Goal: Communication & Community: Answer question/provide support

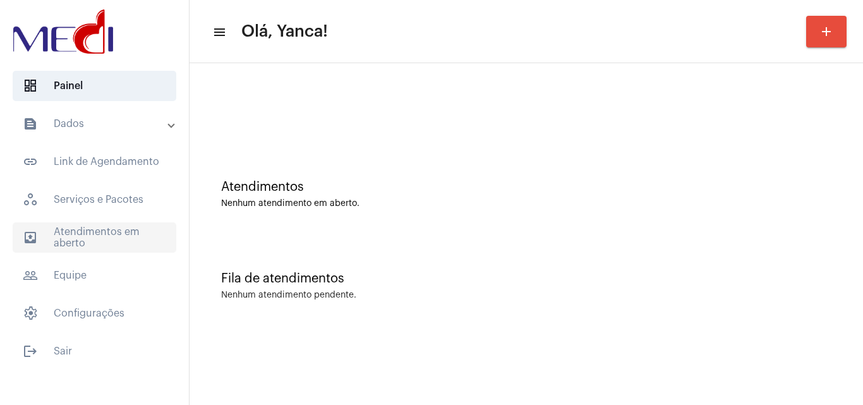
click at [87, 246] on span "outbox_outline Atendimentos em aberto" at bounding box center [95, 237] width 164 height 30
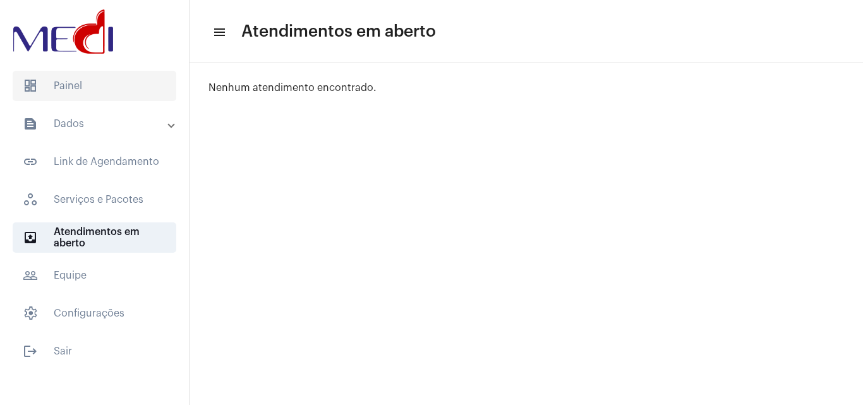
click at [104, 97] on span "dashboard Painel" at bounding box center [95, 86] width 164 height 30
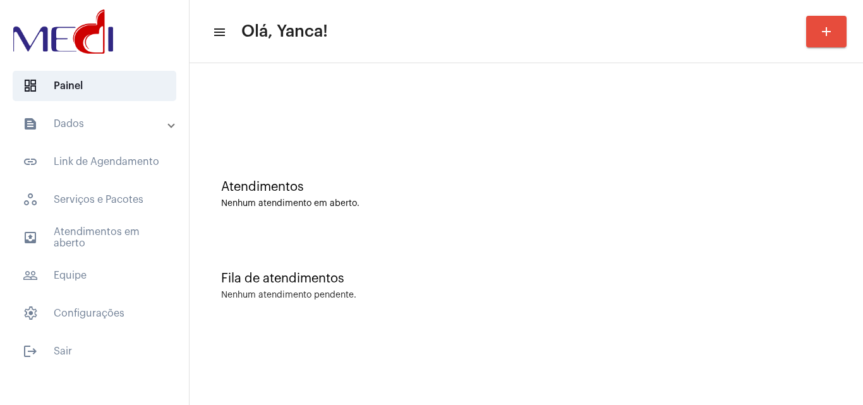
click at [118, 125] on mat-panel-title "text_snippet_outlined Dados" at bounding box center [96, 123] width 146 height 15
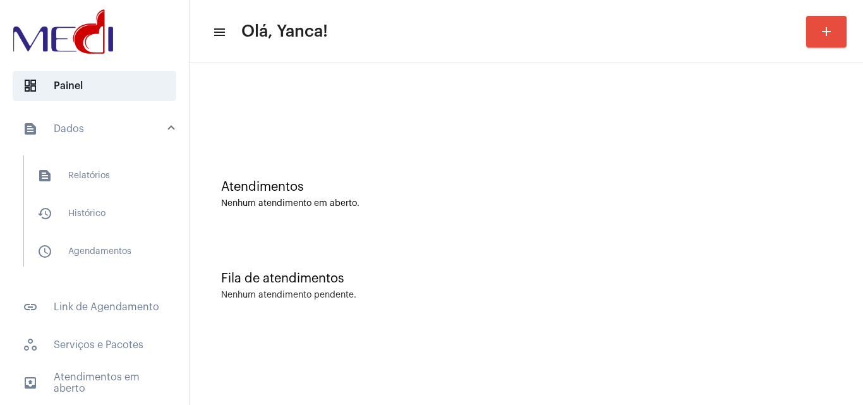
click at [135, 134] on mat-panel-title "text_snippet_outlined Dados" at bounding box center [96, 128] width 146 height 15
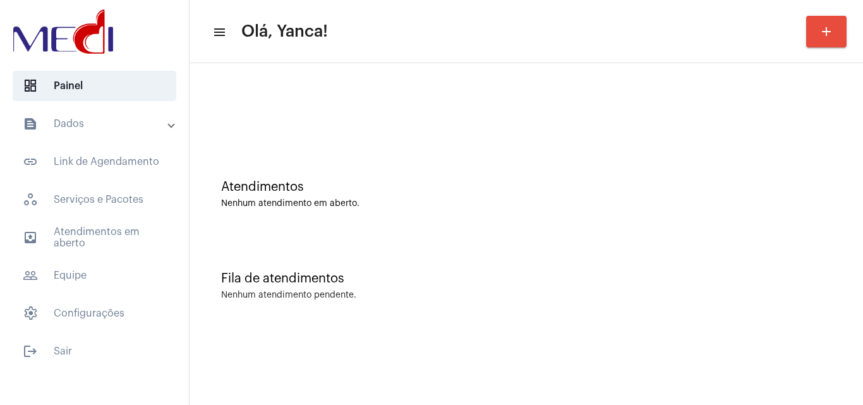
click at [224, 356] on mat-sidenav-content "menu Olá, Yanca! add Atendimentos Nenhum atendimento em aberto. Fila de atendim…" at bounding box center [525, 202] width 673 height 405
click at [66, 252] on span "outbox_outline Atendimentos em aberto" at bounding box center [95, 237] width 164 height 30
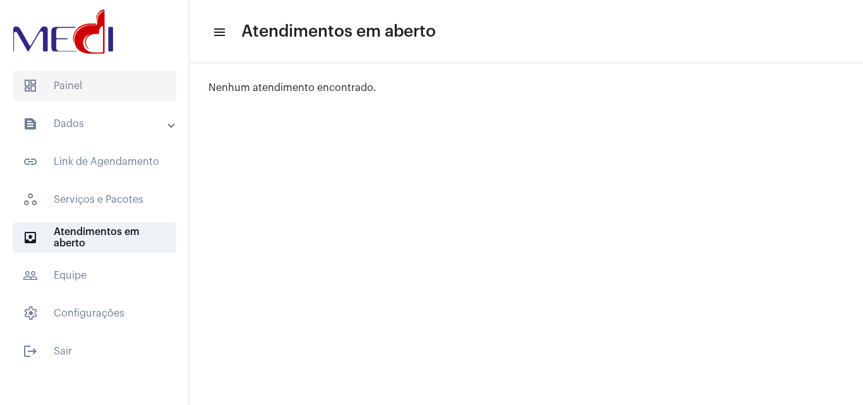
click at [78, 93] on span "dashboard Painel" at bounding box center [95, 86] width 164 height 30
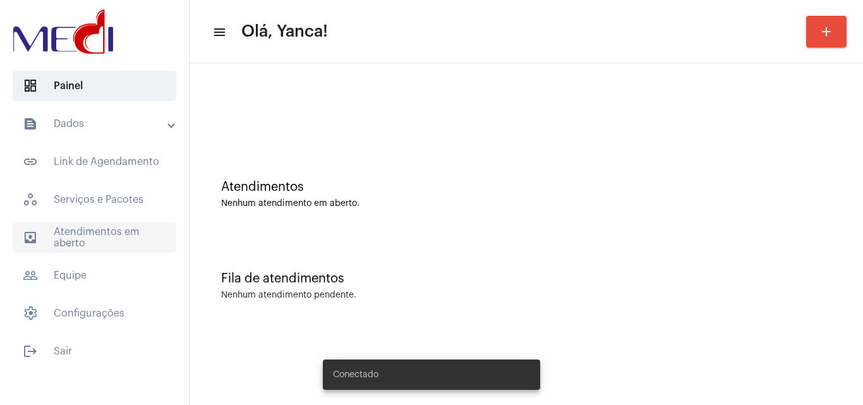
click at [109, 241] on span "outbox_outline Atendimentos em aberto" at bounding box center [95, 237] width 164 height 30
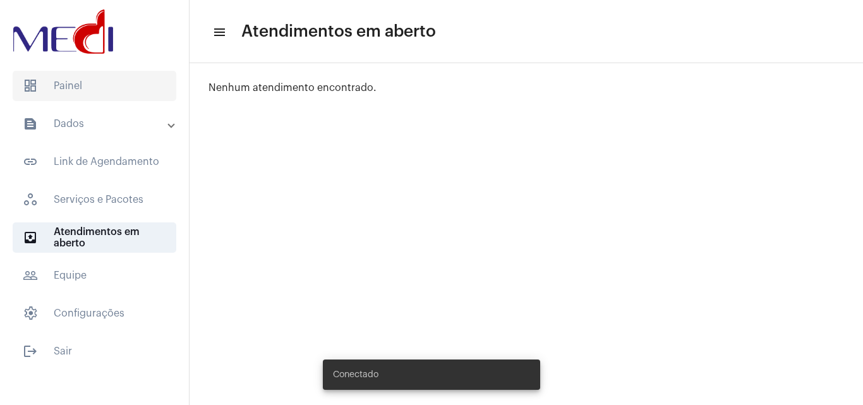
click at [94, 90] on span "dashboard Painel" at bounding box center [95, 86] width 164 height 30
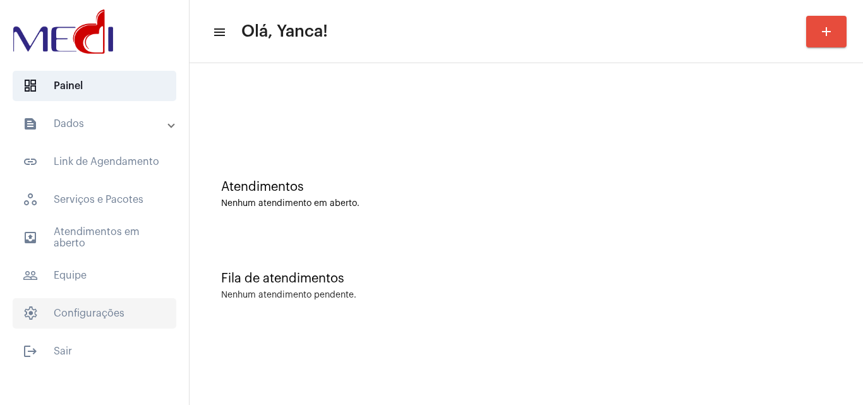
click at [123, 321] on span "settings Configurações" at bounding box center [95, 313] width 164 height 30
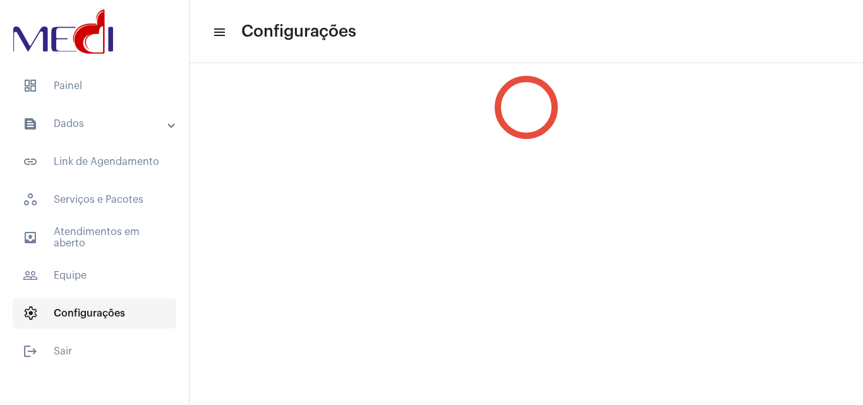
click at [123, 319] on span "settings Configurações" at bounding box center [95, 313] width 164 height 30
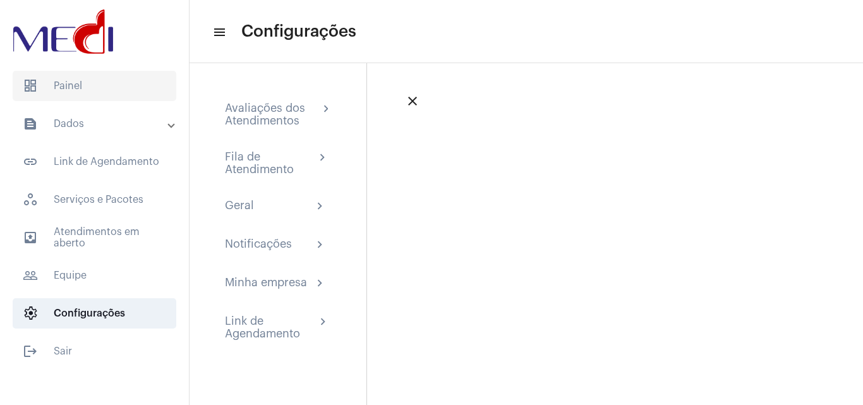
click at [69, 85] on span "dashboard Painel" at bounding box center [95, 86] width 164 height 30
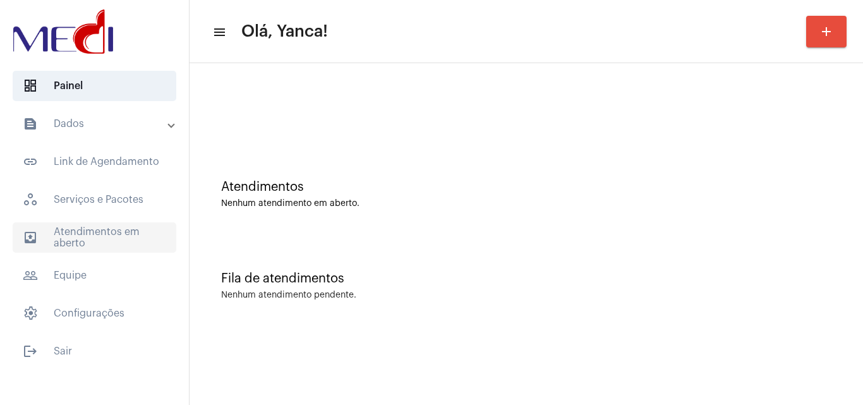
click at [148, 239] on span "outbox_outline Atendimentos em aberto" at bounding box center [95, 237] width 164 height 30
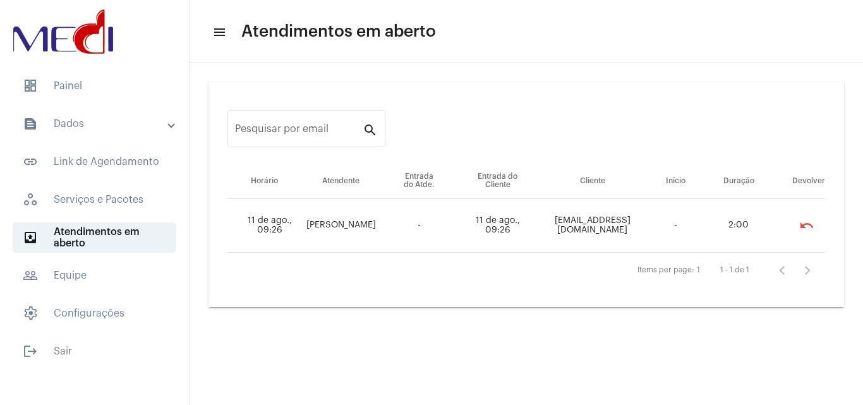
drag, startPoint x: 92, startPoint y: 85, endPoint x: 120, endPoint y: 117, distance: 42.1
click at [93, 89] on span "dashboard Painel" at bounding box center [95, 86] width 164 height 30
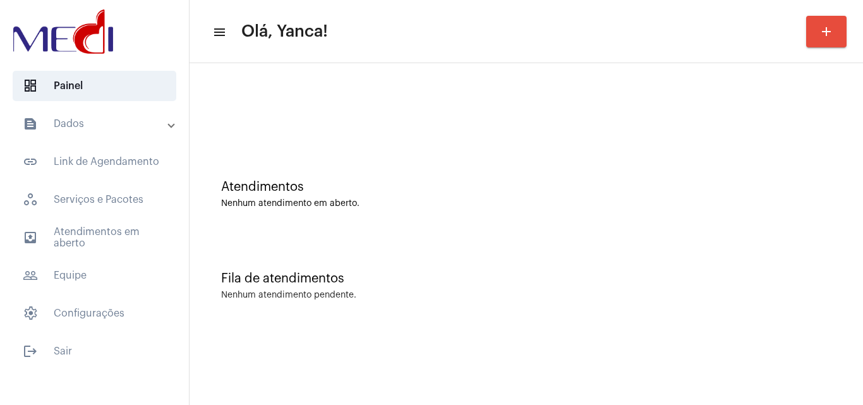
click at [133, 126] on mat-panel-title "text_snippet_outlined Dados" at bounding box center [96, 123] width 146 height 15
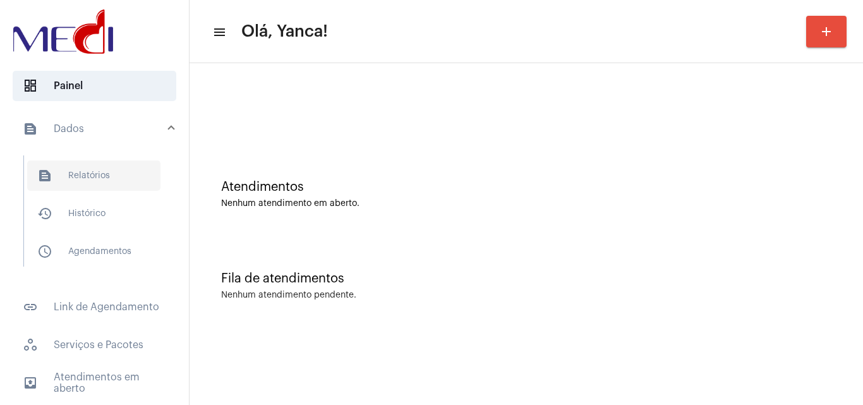
click at [105, 175] on span "text_snippet_outlined Relatórios" at bounding box center [93, 175] width 133 height 30
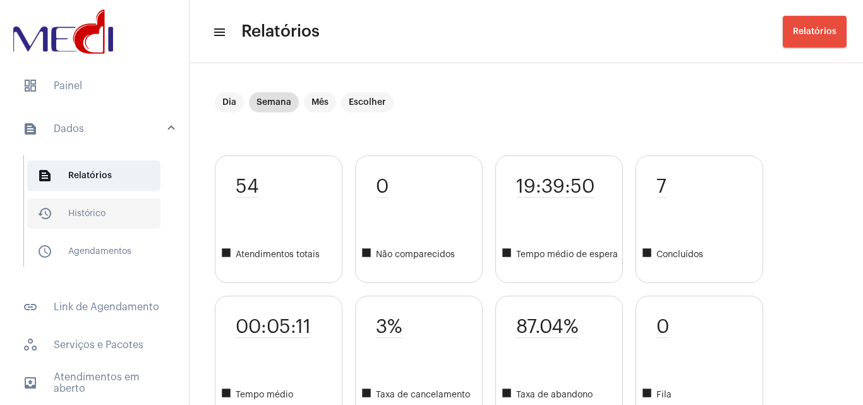
click at [116, 211] on span "history_outlined Histórico" at bounding box center [93, 213] width 133 height 30
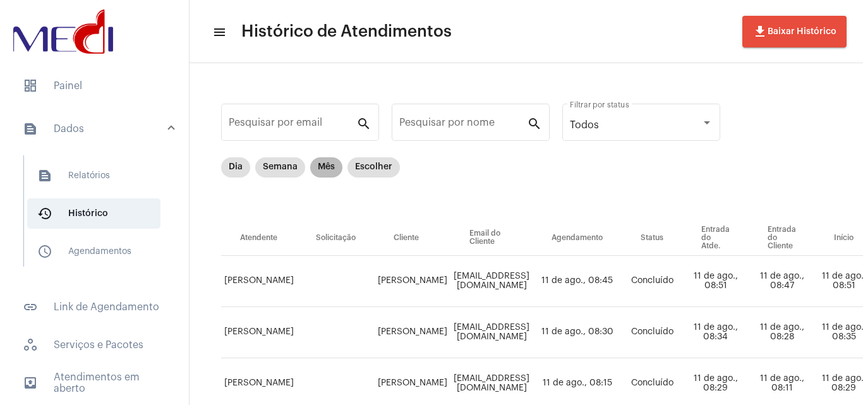
click at [321, 170] on mat-chip "Mês" at bounding box center [326, 167] width 32 height 20
click at [484, 119] on div "Pesquisar por nome" at bounding box center [463, 121] width 128 height 40
click at [484, 118] on div "Pesquisar por nome" at bounding box center [463, 121] width 128 height 40
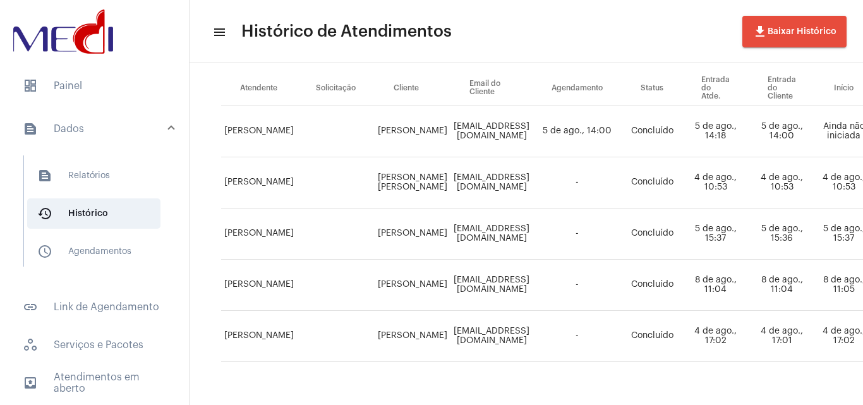
scroll to position [183, 0]
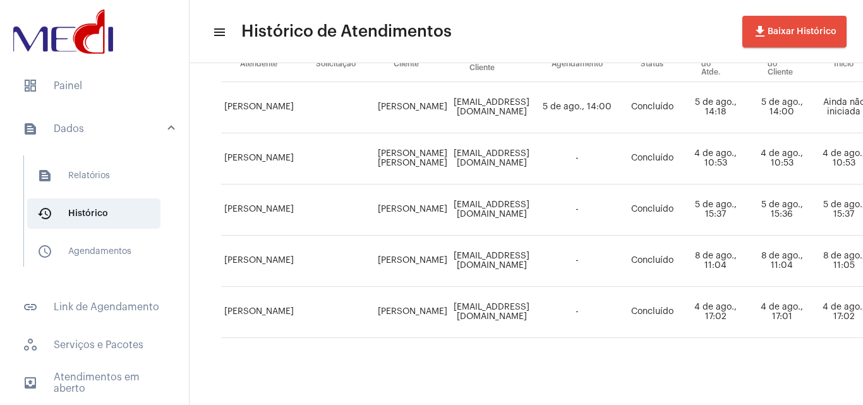
type input "mariana"
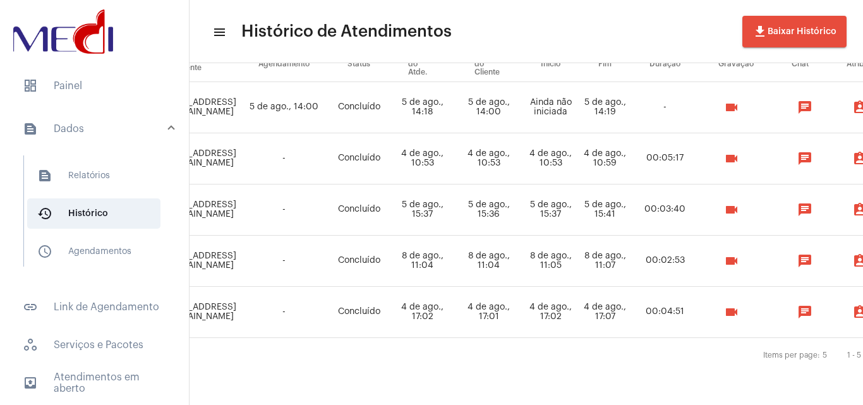
scroll to position [183, 331]
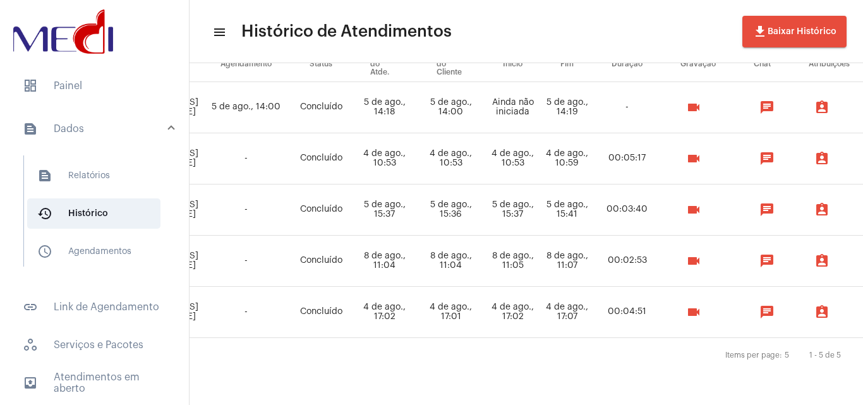
click at [701, 202] on mat-icon "videocam" at bounding box center [693, 209] width 15 height 15
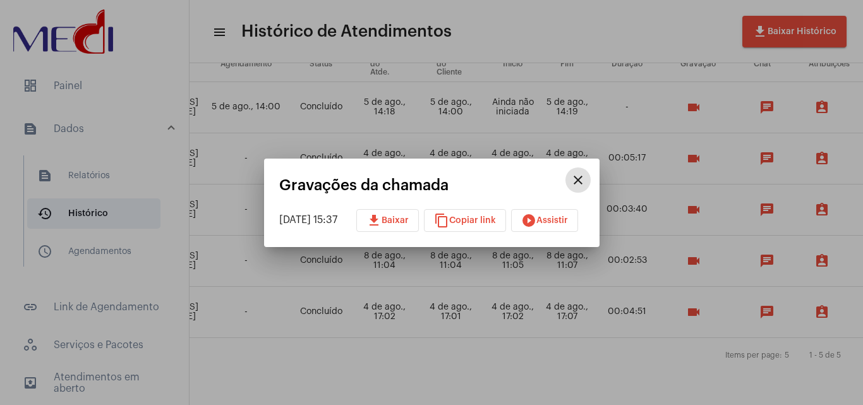
click at [393, 228] on button "download Baixar" at bounding box center [387, 220] width 63 height 23
click at [100, 80] on div at bounding box center [431, 202] width 863 height 405
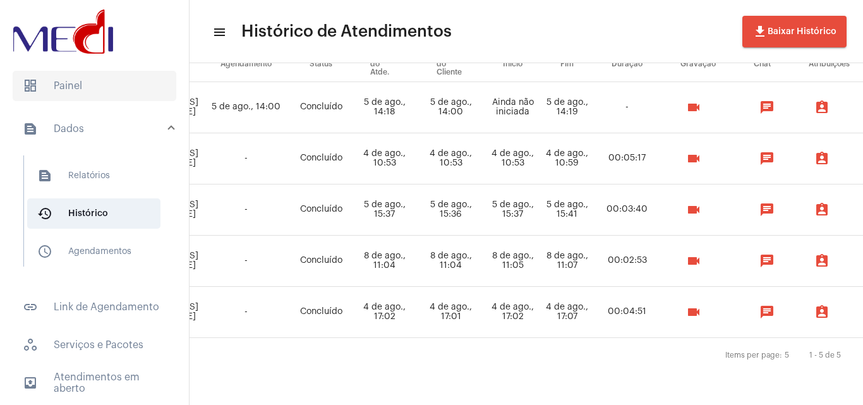
click at [99, 80] on span "dashboard Painel" at bounding box center [95, 86] width 164 height 30
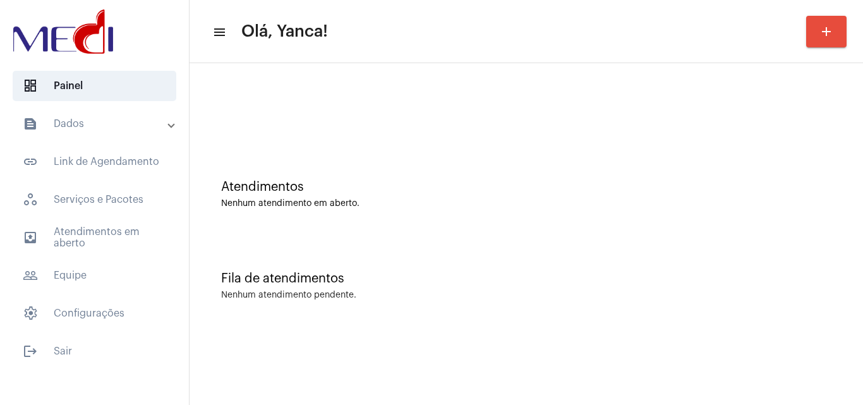
click at [143, 129] on mat-panel-title "text_snippet_outlined Dados" at bounding box center [96, 123] width 146 height 15
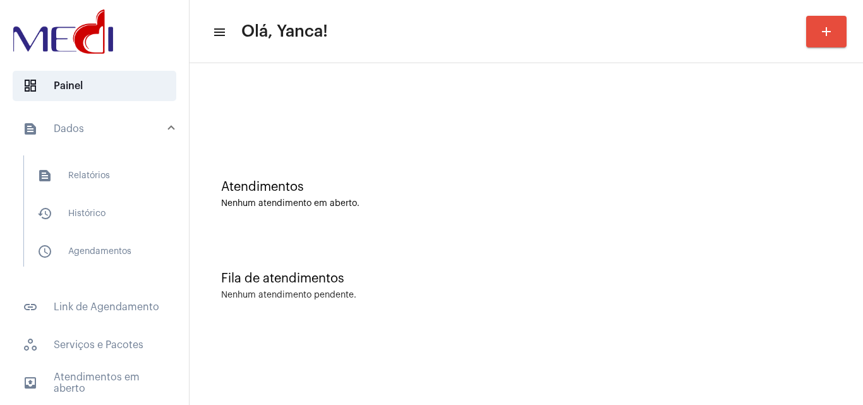
click at [111, 123] on mat-panel-title "text_snippet_outlined Dados" at bounding box center [96, 128] width 146 height 15
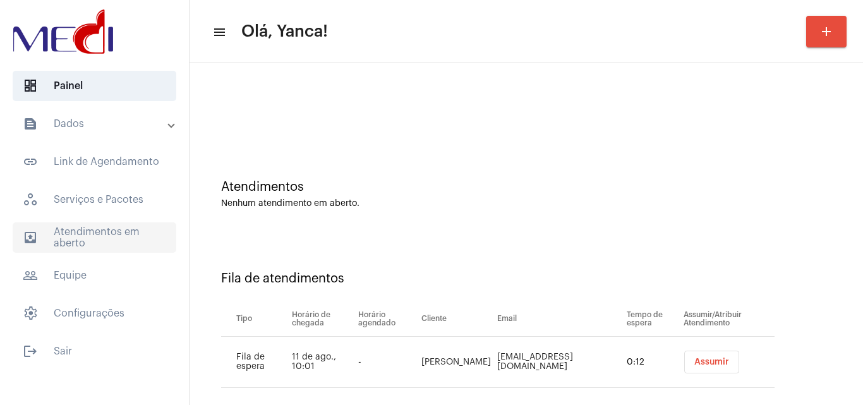
click at [98, 231] on span "outbox_outline Atendimentos em aberto" at bounding box center [95, 237] width 164 height 30
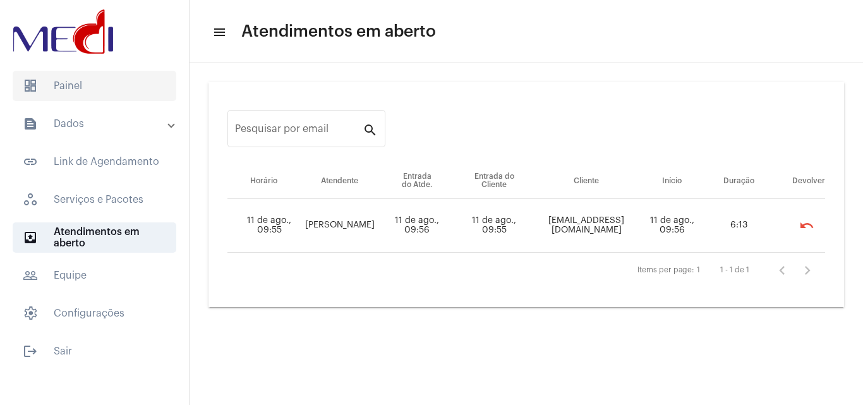
click at [91, 99] on span "dashboard Painel" at bounding box center [95, 86] width 164 height 30
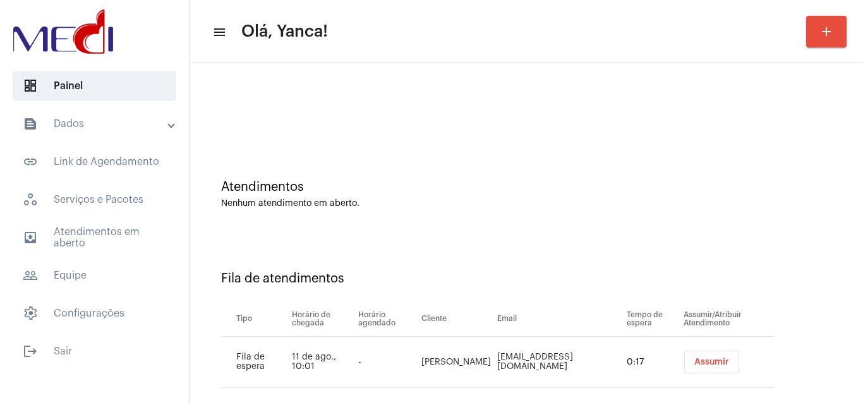
scroll to position [17, 0]
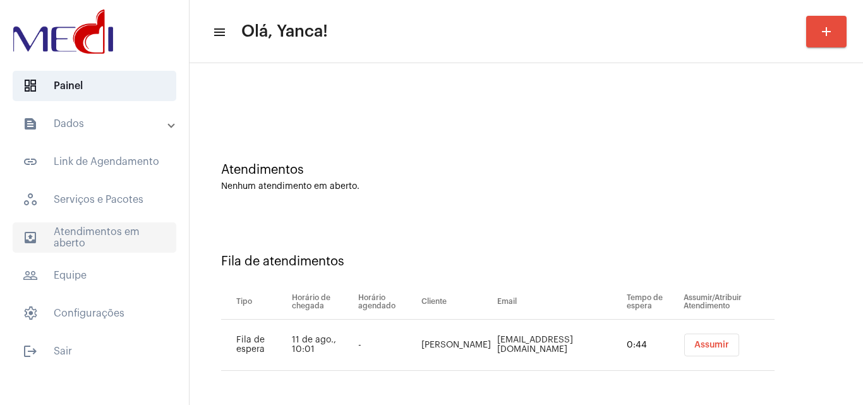
click at [97, 241] on span "outbox_outline Atendimentos em aberto" at bounding box center [95, 237] width 164 height 30
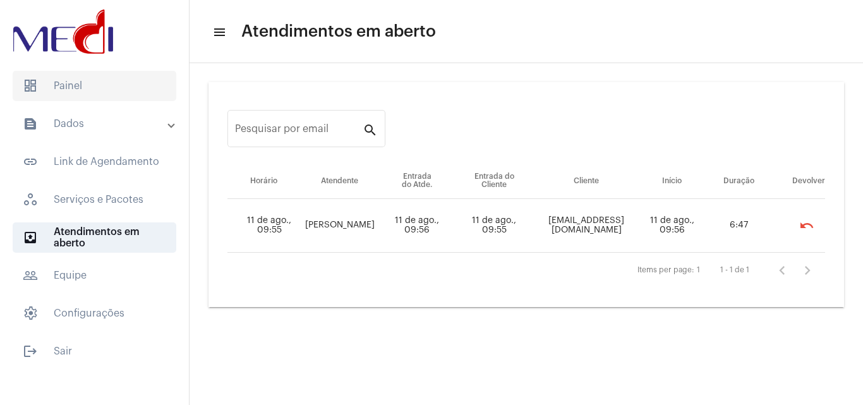
click at [90, 81] on span "dashboard Painel" at bounding box center [95, 86] width 164 height 30
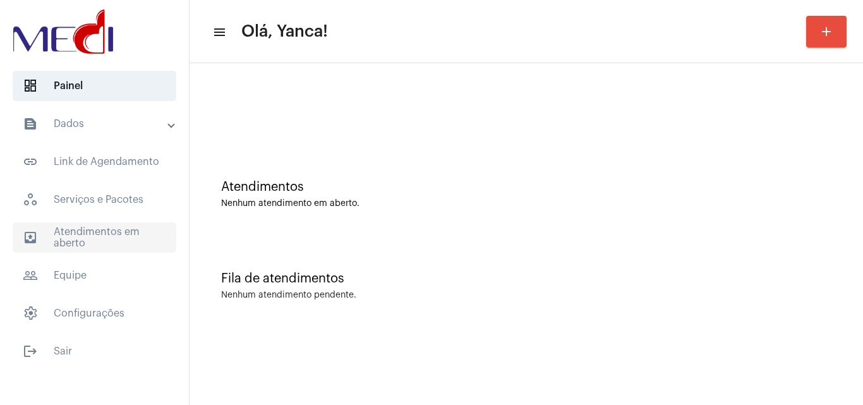
click at [112, 234] on span "outbox_outline Atendimentos em aberto" at bounding box center [95, 237] width 164 height 30
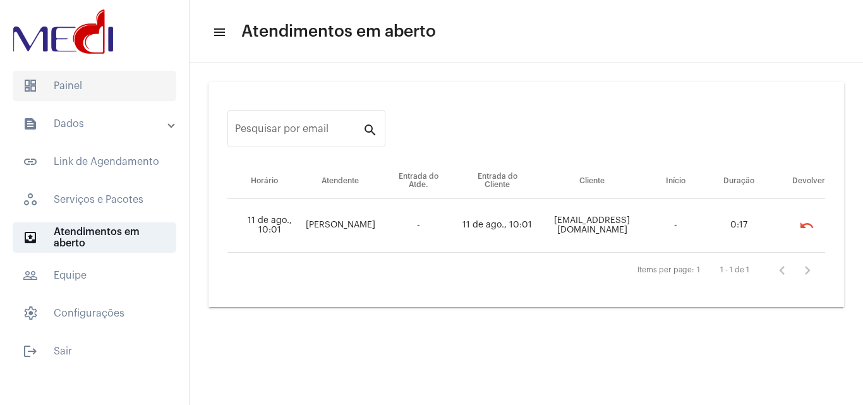
click at [117, 97] on span "dashboard Painel" at bounding box center [95, 86] width 164 height 30
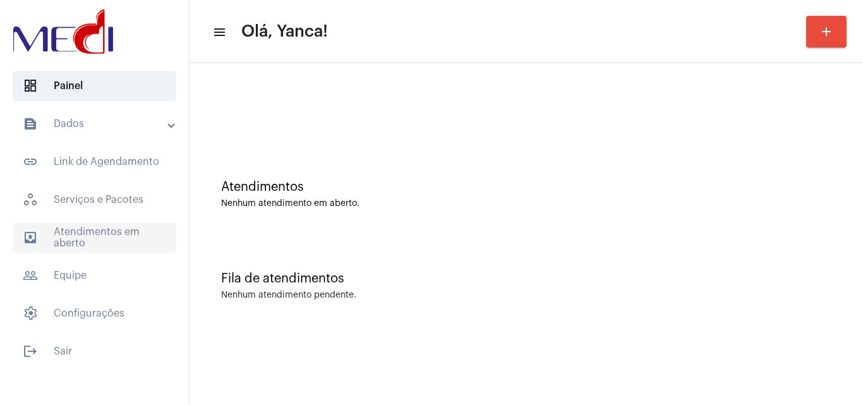
click at [112, 229] on span "outbox_outline Atendimentos em aberto" at bounding box center [95, 237] width 164 height 30
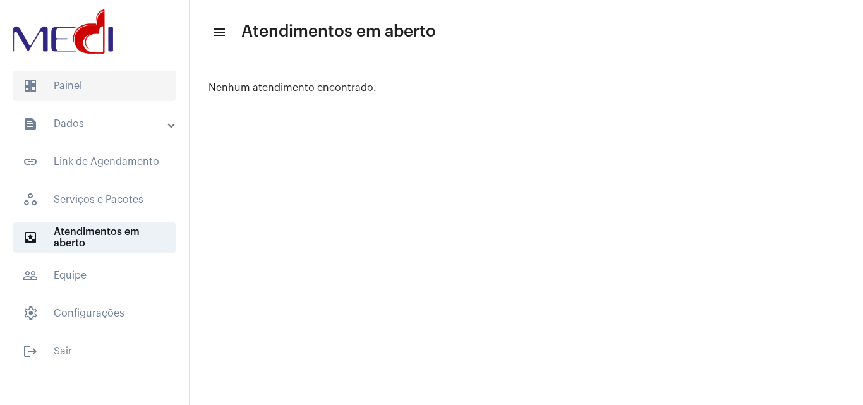
click at [121, 85] on span "dashboard Painel" at bounding box center [95, 86] width 164 height 30
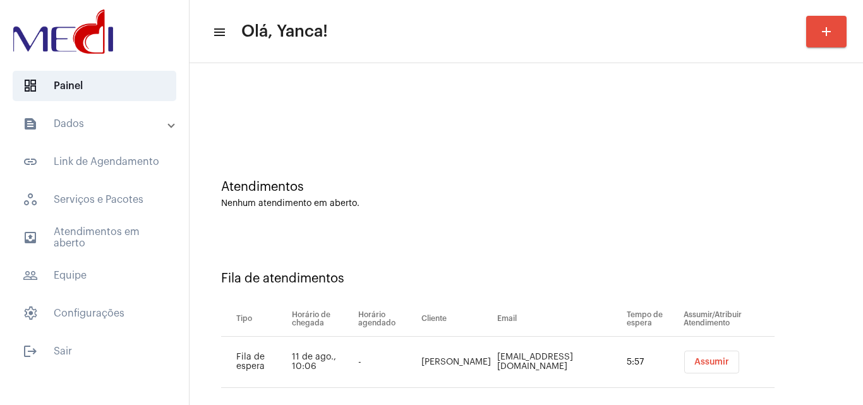
scroll to position [17, 0]
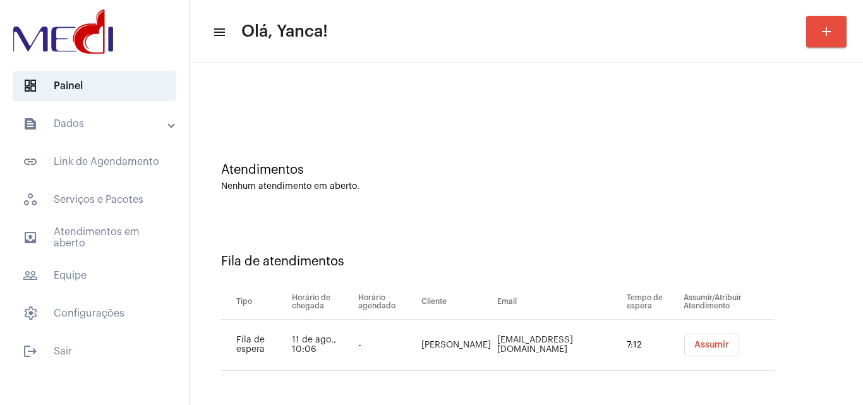
drag, startPoint x: 450, startPoint y: 352, endPoint x: 415, endPoint y: 338, distance: 37.4
click at [412, 338] on tr "Fila de espera 11 de ago., 10:06 - Zulmar Murilo da Silva zulmarmurilo@gmail.co…" at bounding box center [497, 345] width 553 height 51
copy tr "Zulmar Murilo da Silva"
click at [706, 340] on span "Assumir" at bounding box center [711, 344] width 35 height 9
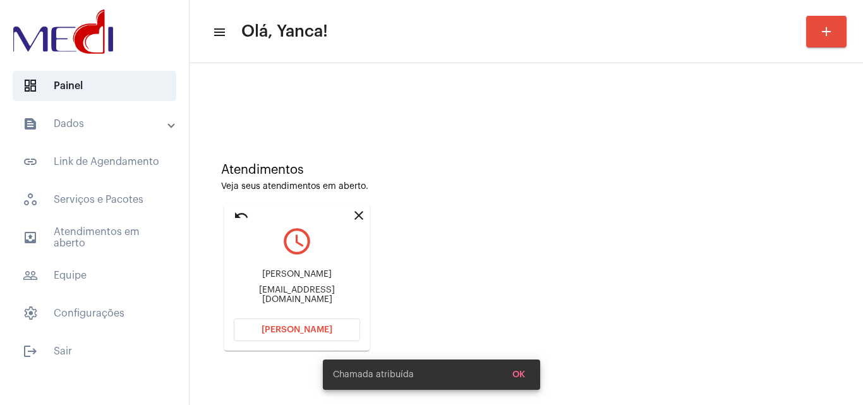
click at [303, 335] on button "Abrir Chamada" at bounding box center [297, 329] width 126 height 23
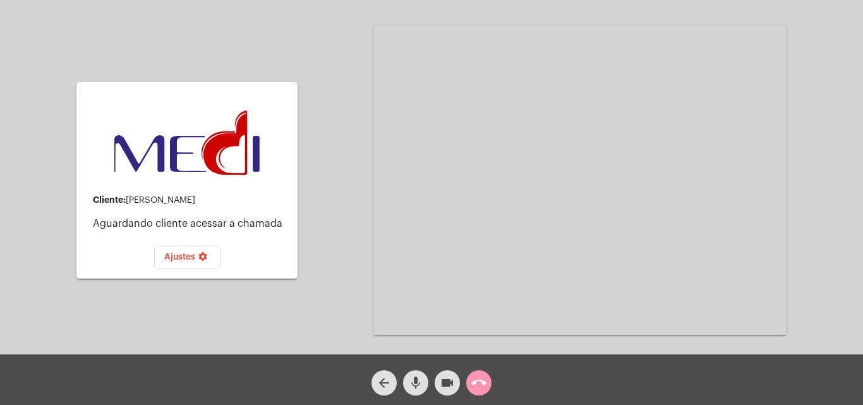
click at [478, 381] on mat-icon "call_end" at bounding box center [478, 382] width 15 height 15
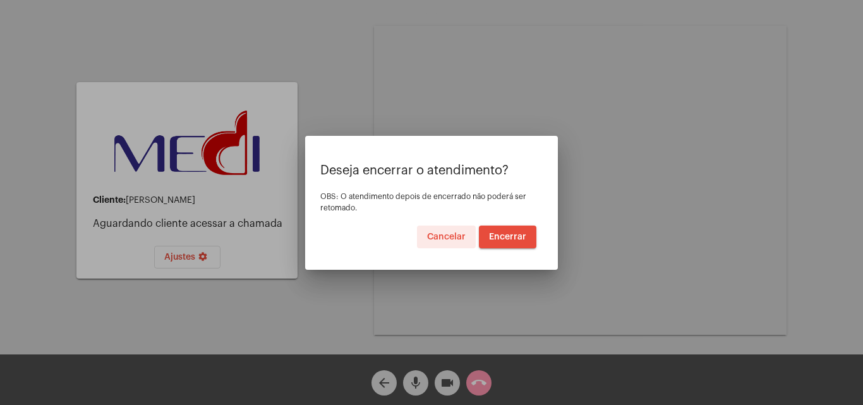
click at [509, 236] on span "Encerrar" at bounding box center [507, 236] width 37 height 9
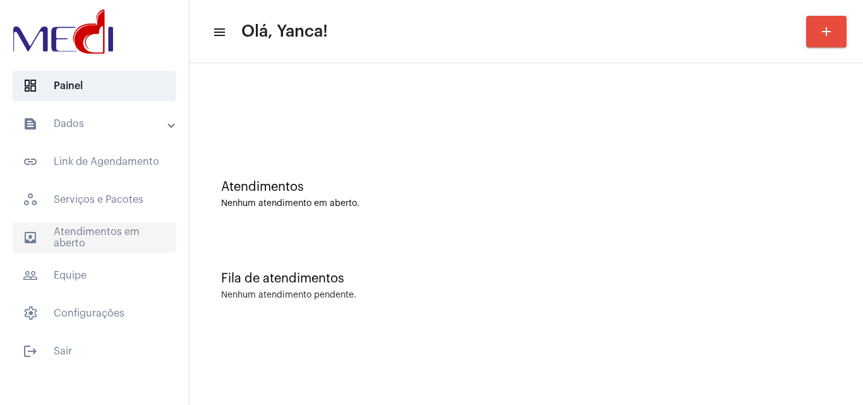
drag, startPoint x: 138, startPoint y: 241, endPoint x: 167, endPoint y: 265, distance: 38.2
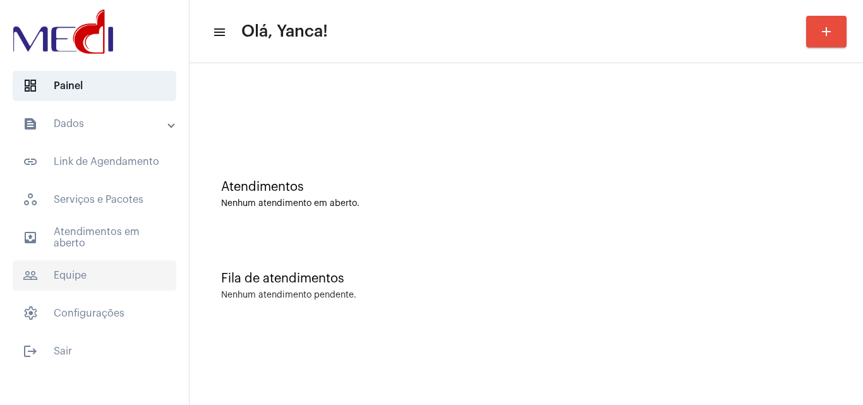
click at [138, 241] on span "outbox_outline Atendimentos em aberto" at bounding box center [95, 237] width 164 height 30
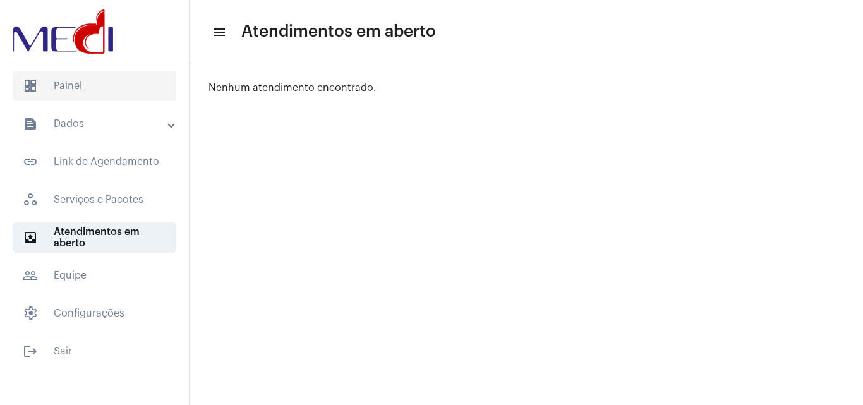
click at [99, 71] on span "dashboard Painel" at bounding box center [95, 86] width 164 height 30
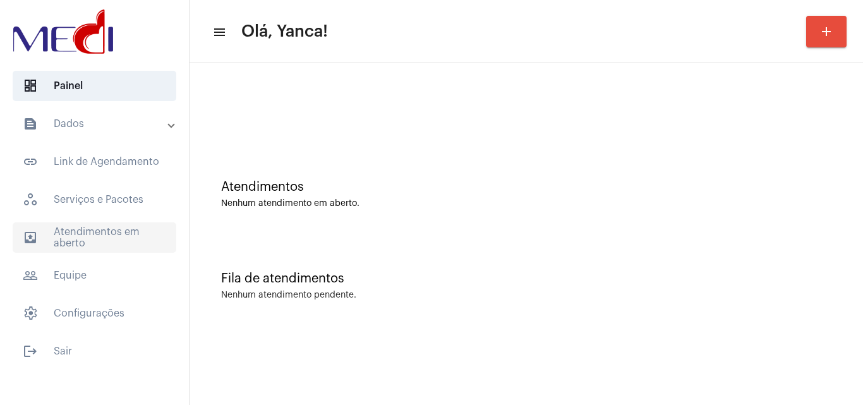
click at [112, 234] on span "outbox_outline Atendimentos em aberto" at bounding box center [95, 237] width 164 height 30
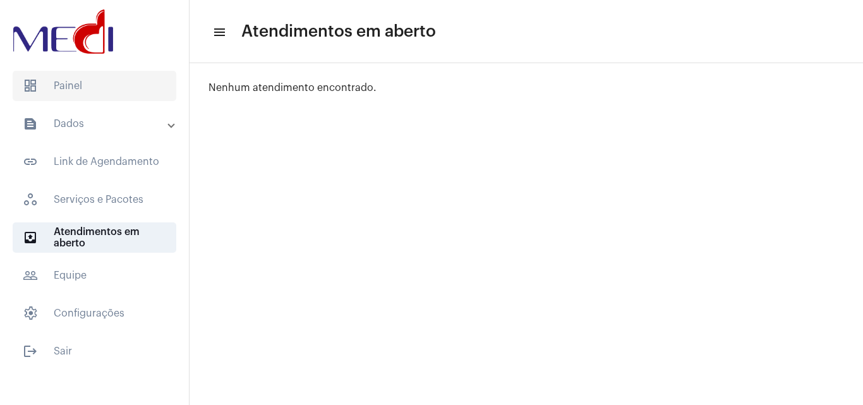
click at [109, 86] on span "dashboard Painel" at bounding box center [95, 86] width 164 height 30
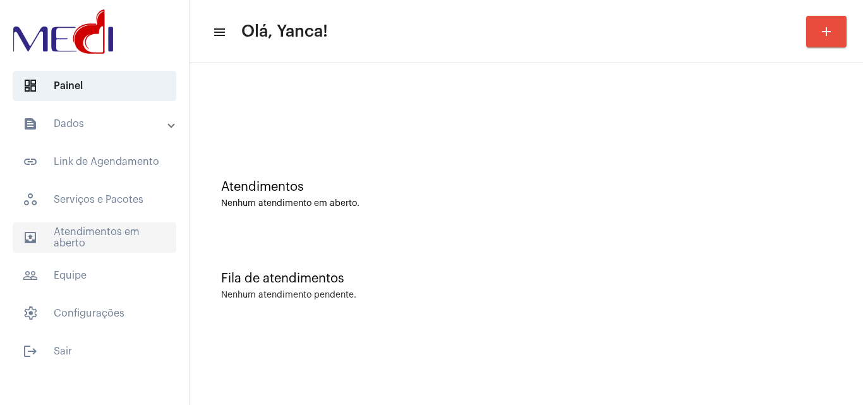
click at [81, 232] on span "outbox_outline Atendimentos em aberto" at bounding box center [95, 237] width 164 height 30
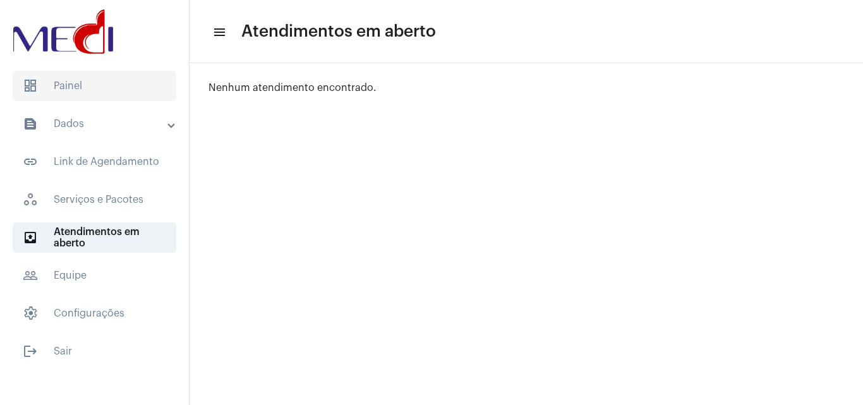
click at [112, 93] on span "dashboard Painel" at bounding box center [95, 86] width 164 height 30
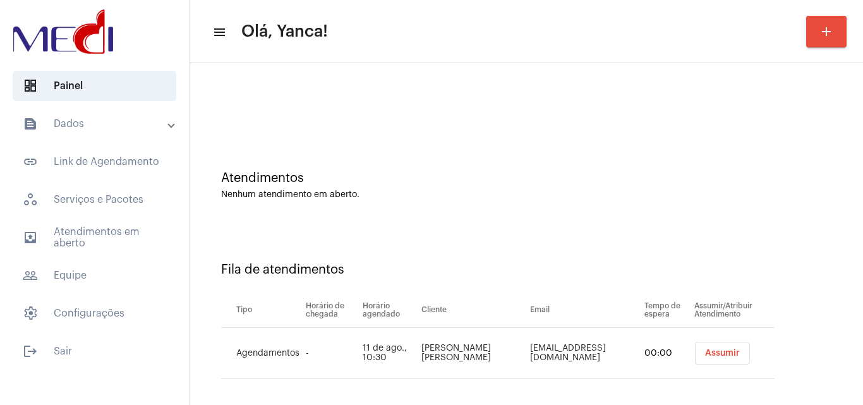
scroll to position [17, 0]
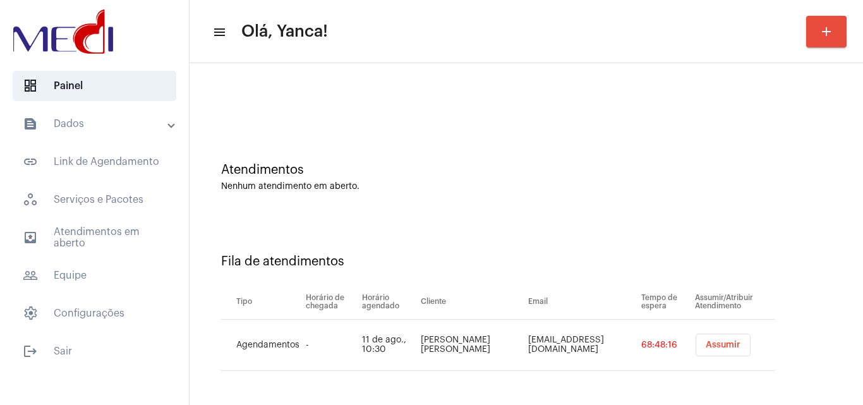
click at [710, 352] on button "Assumir" at bounding box center [722, 344] width 55 height 23
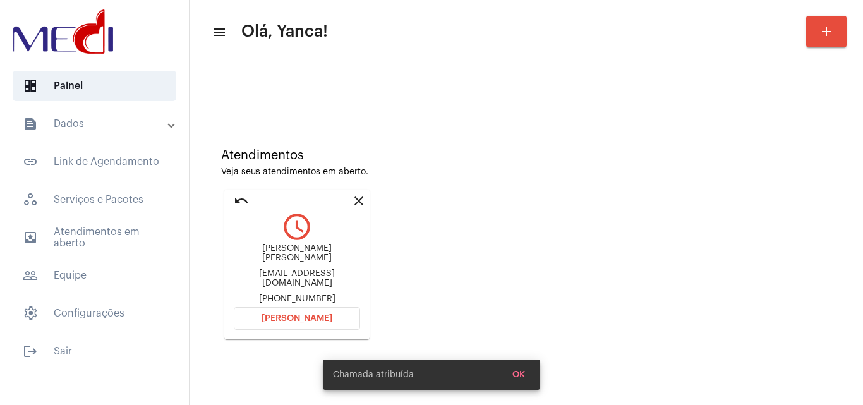
scroll to position [89, 0]
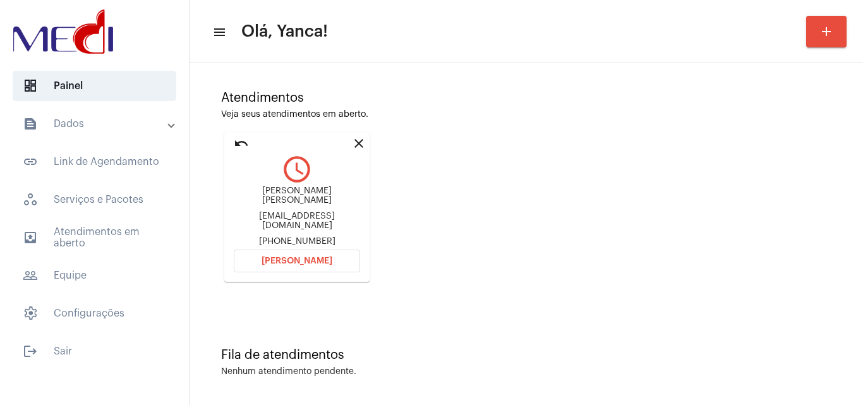
drag, startPoint x: 243, startPoint y: 195, endPoint x: 354, endPoint y: 194, distance: 111.2
click at [354, 194] on div "Danielle Onofre Reis Dias" at bounding box center [297, 195] width 126 height 19
copy div "Danielle Onofre Reis Dias"
click at [337, 258] on button "Abrir Chamada" at bounding box center [297, 260] width 126 height 23
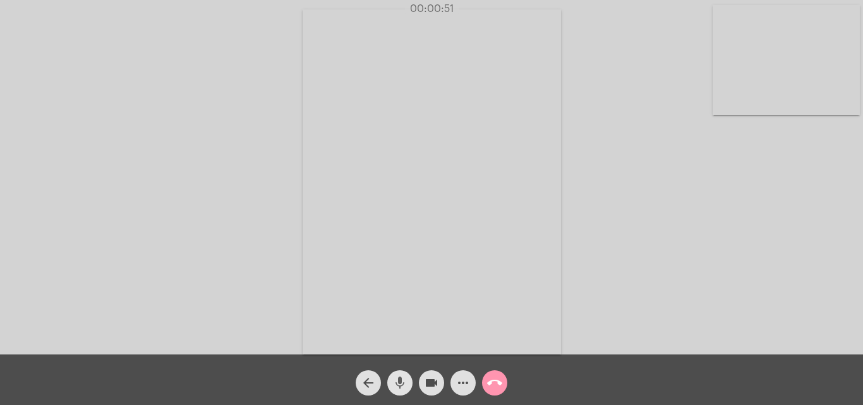
click at [403, 386] on mat-icon "mic" at bounding box center [399, 382] width 15 height 15
click at [405, 386] on mat-icon "mic_off" at bounding box center [399, 382] width 15 height 15
click at [734, 251] on div "Acessando Câmera e Microfone..." at bounding box center [431, 180] width 860 height 354
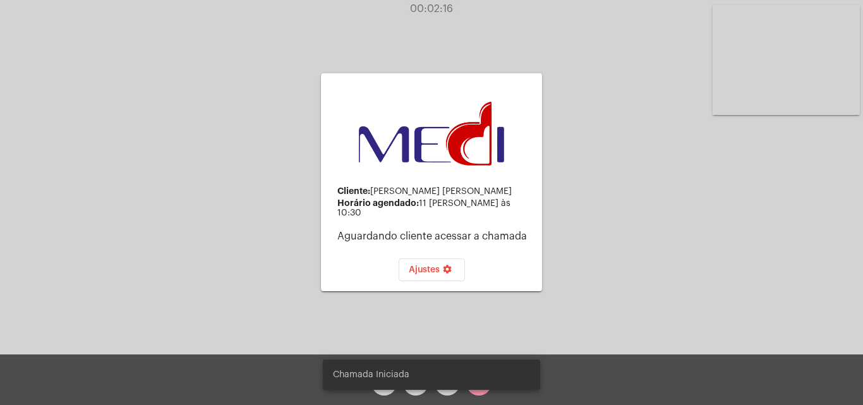
click at [601, 262] on div "Cliente: Danielle Onofre Reis Dias Horário agendado: 11 de agosto às 10:30 Agua…" at bounding box center [431, 180] width 860 height 354
click at [535, 269] on mat-card "Cliente: Danielle Onofre Reis Dias Horário agendado: 11 de agosto às 10:30 Agua…" at bounding box center [431, 182] width 221 height 218
click at [446, 368] on snack-bar-container "Chamada Iniciada" at bounding box center [431, 374] width 217 height 30
click at [526, 303] on div "Cliente: Danielle Onofre Reis Dias Horário agendado: 11 de agosto às 10:30 Agua…" at bounding box center [431, 181] width 221 height 351
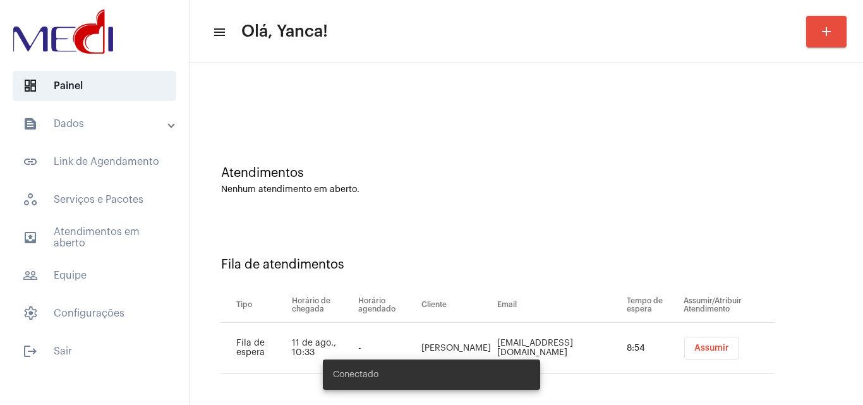
scroll to position [17, 0]
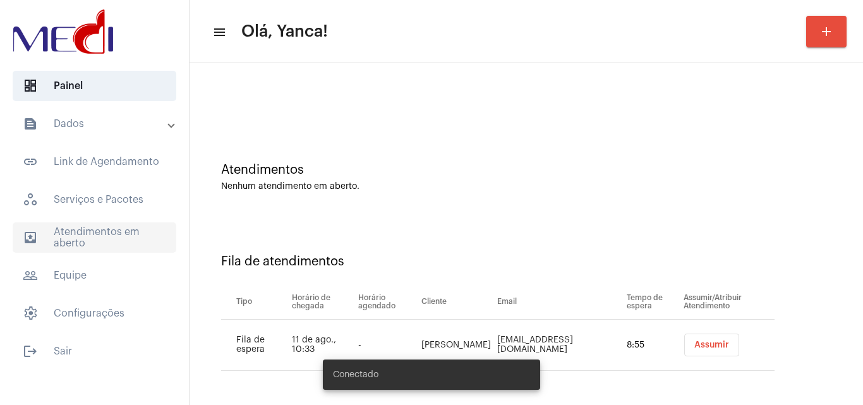
click at [127, 237] on span "outbox_outline Atendimentos em aberto" at bounding box center [95, 237] width 164 height 30
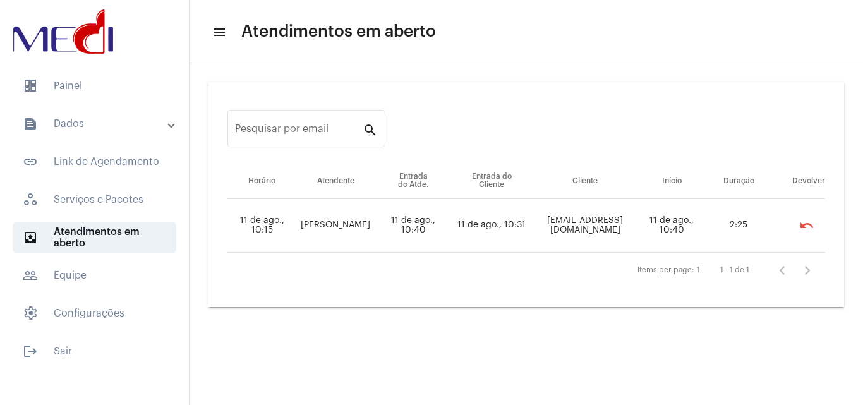
drag, startPoint x: 97, startPoint y: 80, endPoint x: 238, endPoint y: 208, distance: 190.9
click at [99, 80] on span "dashboard Painel" at bounding box center [95, 86] width 164 height 30
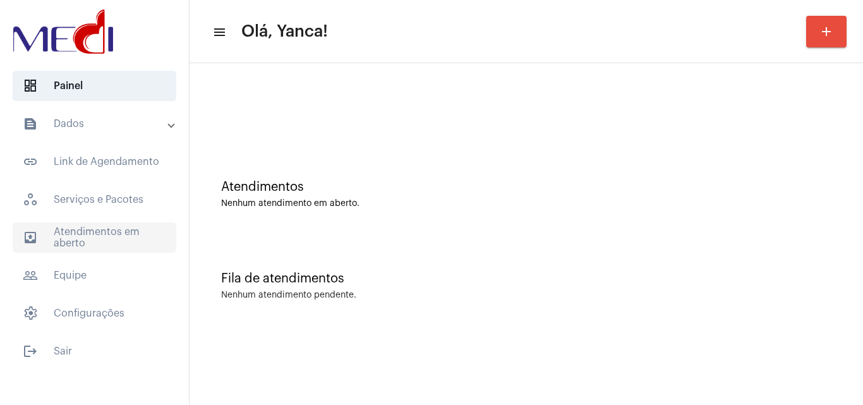
click at [115, 231] on span "outbox_outline Atendimentos em aberto" at bounding box center [95, 237] width 164 height 30
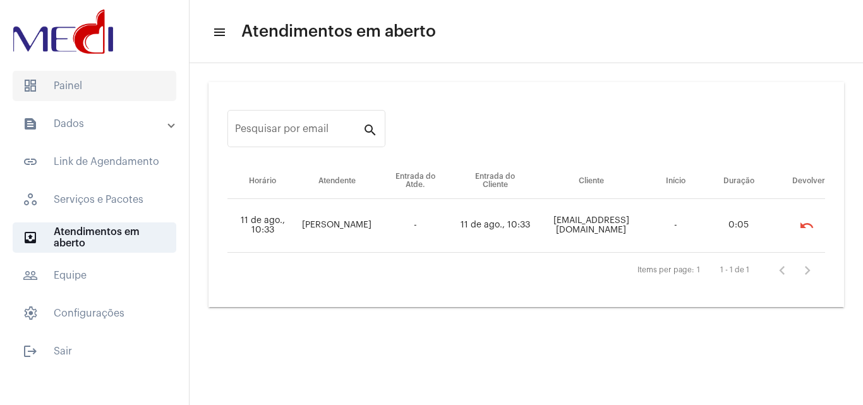
click at [88, 90] on span "dashboard Painel" at bounding box center [95, 86] width 164 height 30
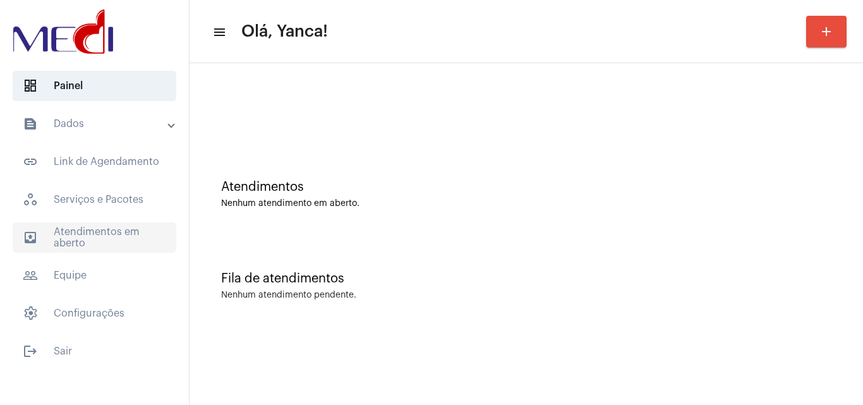
click at [125, 230] on span "outbox_outline Atendimentos em aberto" at bounding box center [95, 237] width 164 height 30
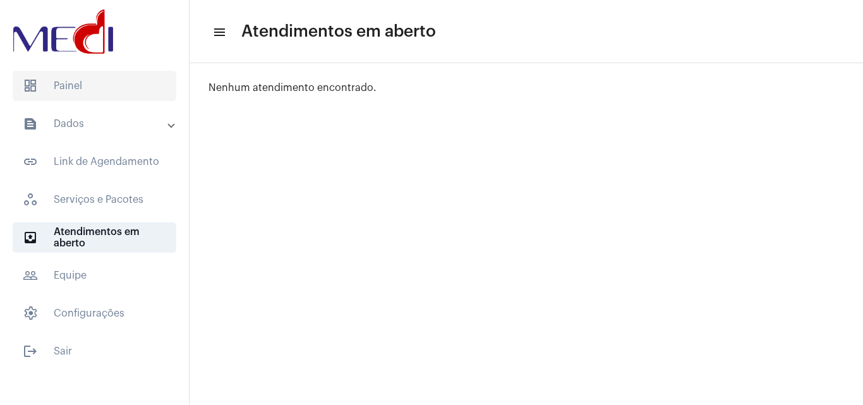
click at [124, 89] on span "dashboard Painel" at bounding box center [95, 86] width 164 height 30
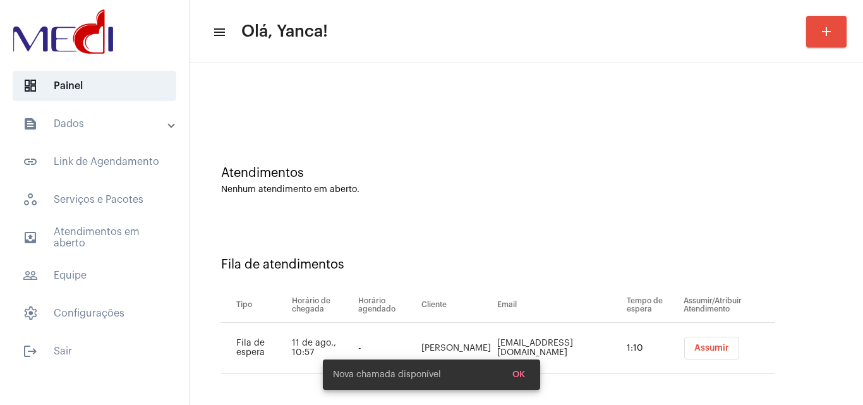
scroll to position [17, 0]
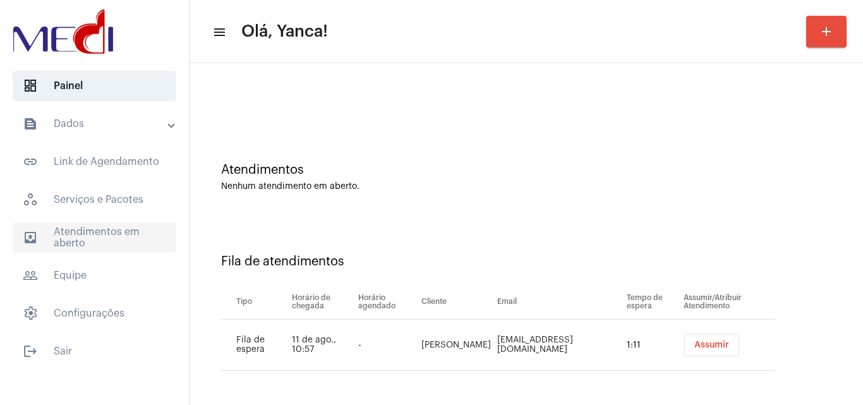
click at [97, 235] on span "outbox_outline Atendimentos em aberto" at bounding box center [95, 237] width 164 height 30
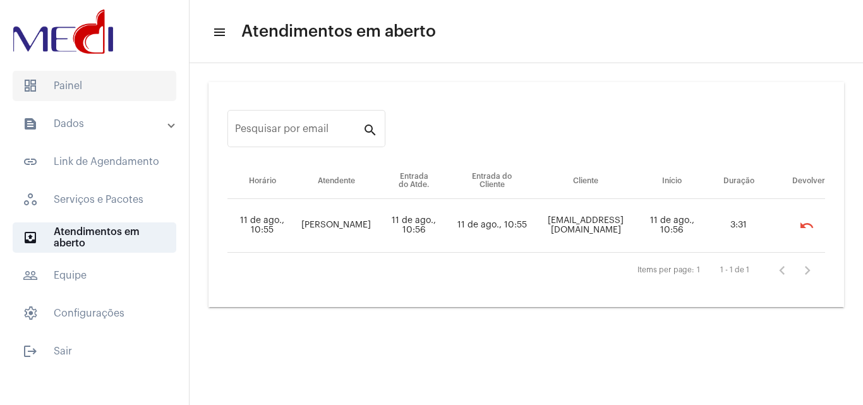
click at [133, 93] on span "dashboard Painel" at bounding box center [95, 86] width 164 height 30
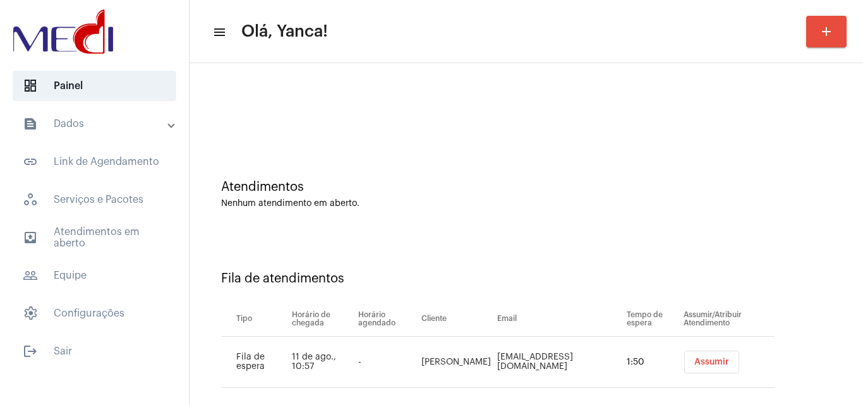
drag, startPoint x: 103, startPoint y: 220, endPoint x: 109, endPoint y: 219, distance: 6.3
click at [103, 220] on mat-accordion "text_snippet_outlined Dados text_snippet_outlined Relatórios history_outlined H…" at bounding box center [94, 219] width 189 height 220
click at [121, 224] on mat-accordion "text_snippet_outlined Dados text_snippet_outlined Relatórios history_outlined H…" at bounding box center [94, 219] width 189 height 220
click at [132, 234] on span "outbox_outline Atendimentos em aberto" at bounding box center [95, 237] width 164 height 30
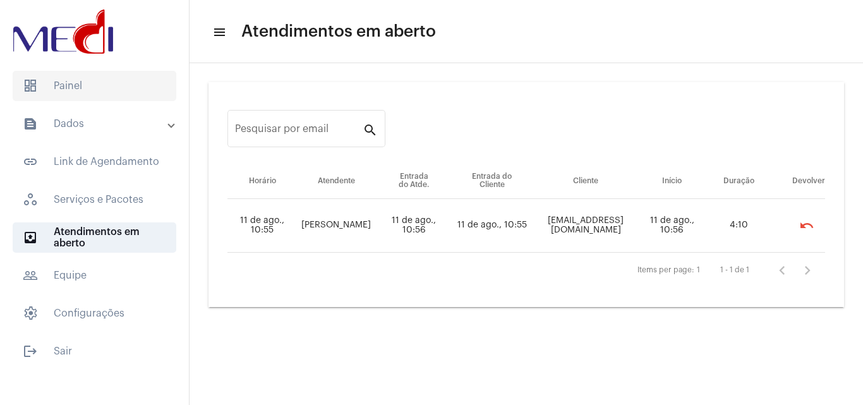
click at [118, 90] on span "dashboard Painel" at bounding box center [95, 86] width 164 height 30
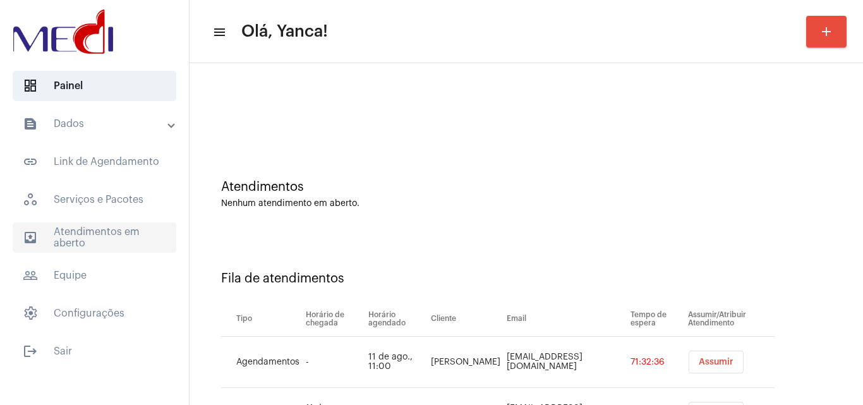
click at [114, 234] on span "outbox_outline Atendimentos em aberto" at bounding box center [95, 237] width 164 height 30
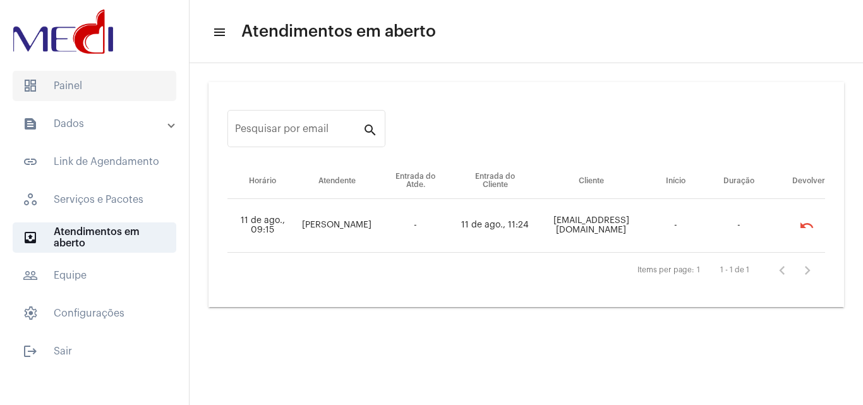
click at [92, 85] on span "dashboard Painel" at bounding box center [95, 86] width 164 height 30
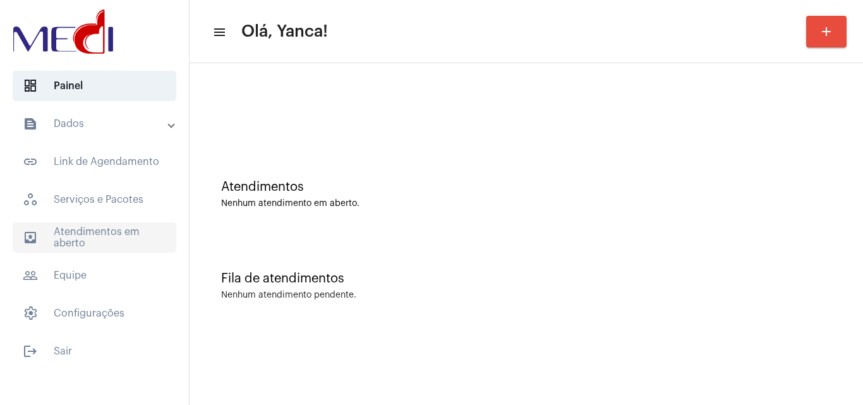
click at [114, 228] on span "outbox_outline Atendimentos em aberto" at bounding box center [95, 237] width 164 height 30
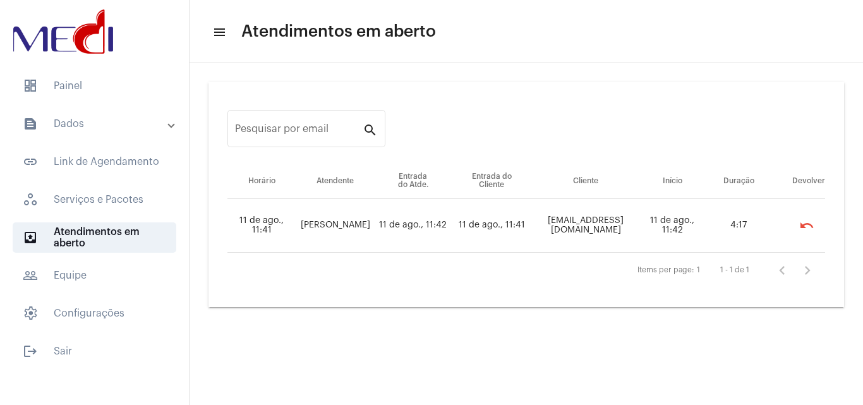
click at [102, 100] on span "dashboard Painel" at bounding box center [95, 86] width 164 height 30
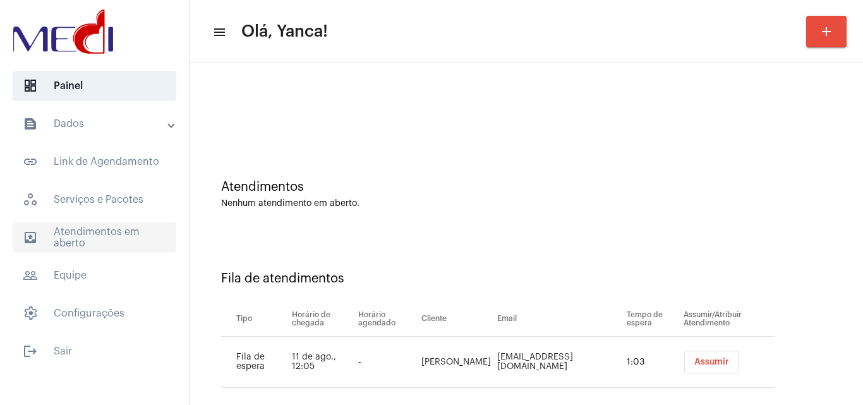
click at [93, 225] on span "outbox_outline Atendimentos em aberto" at bounding box center [95, 237] width 164 height 30
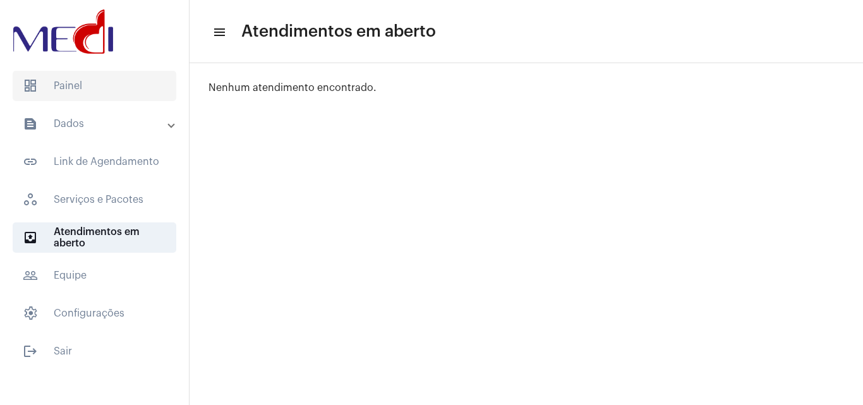
click at [116, 76] on span "dashboard Painel" at bounding box center [95, 86] width 164 height 30
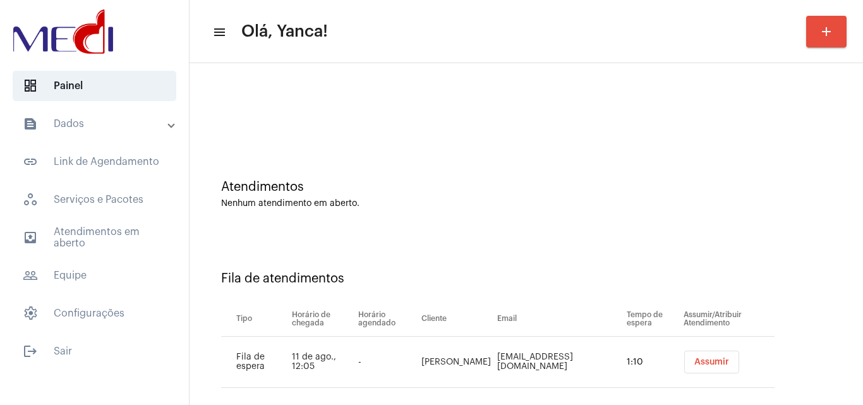
drag, startPoint x: 447, startPoint y: 361, endPoint x: 421, endPoint y: 349, distance: 28.3
click at [421, 349] on tr "Fila de espera 11 de ago., 12:05 - [PERSON_NAME] [EMAIL_ADDRESS][DOMAIN_NAME] 1…" at bounding box center [497, 362] width 553 height 51
copy tr "[PERSON_NAME]"
drag, startPoint x: 479, startPoint y: 364, endPoint x: 601, endPoint y: 359, distance: 122.6
click at [601, 359] on td "[EMAIL_ADDRESS][DOMAIN_NAME]" at bounding box center [558, 362] width 129 height 51
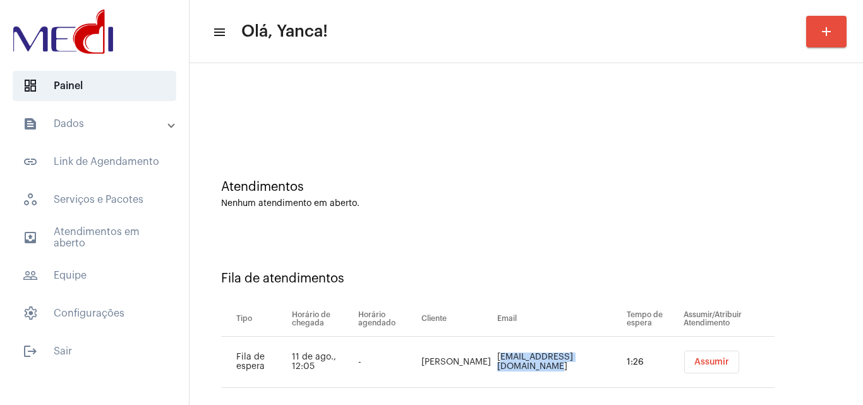
copy td "[EMAIL_ADDRESS][DOMAIN_NAME]"
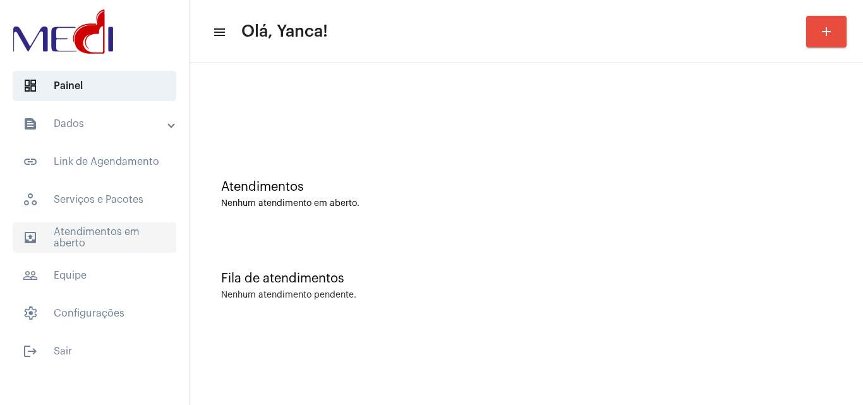
click at [92, 231] on span "outbox_outline Atendimentos em aberto" at bounding box center [95, 237] width 164 height 30
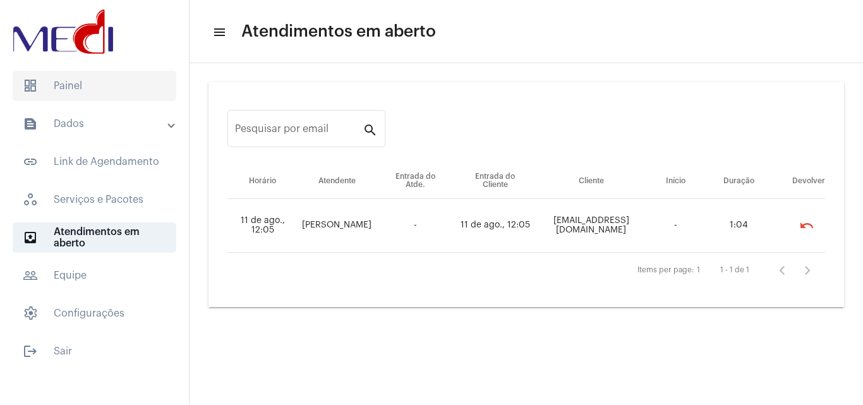
click at [91, 88] on span "dashboard Painel" at bounding box center [95, 86] width 164 height 30
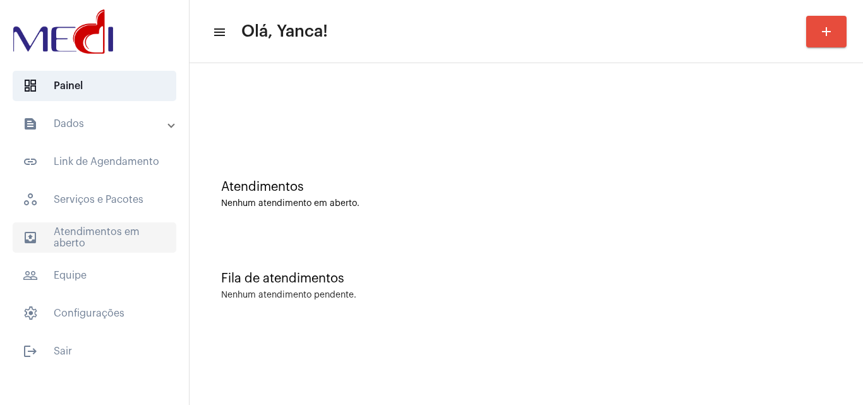
click at [84, 225] on span "outbox_outline Atendimentos em aberto" at bounding box center [95, 237] width 164 height 30
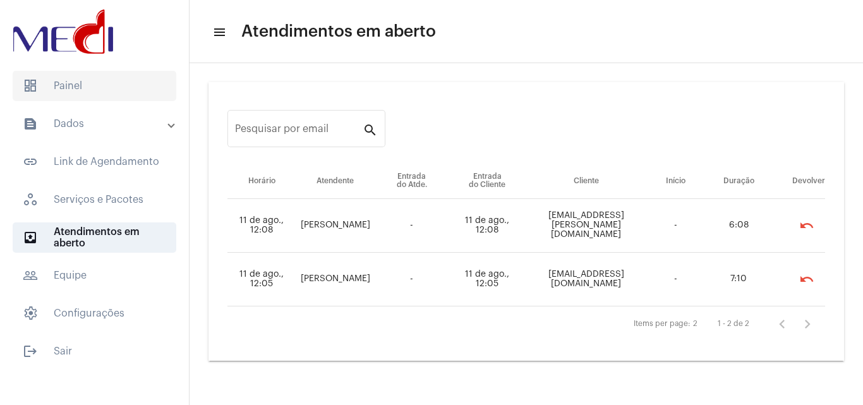
click at [129, 90] on span "dashboard Painel" at bounding box center [95, 86] width 164 height 30
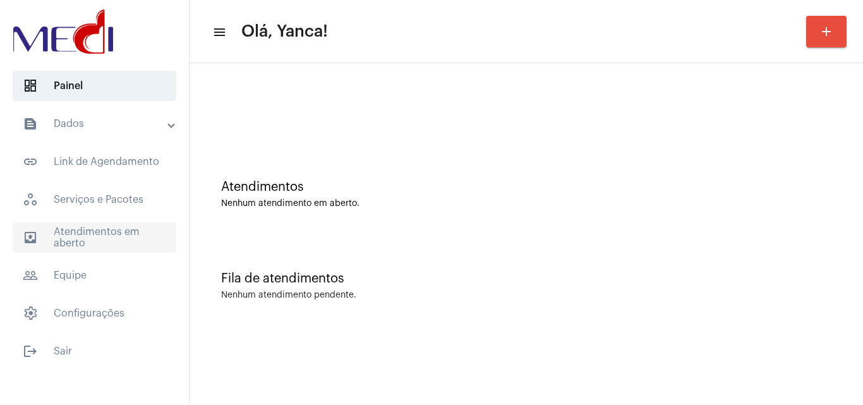
click at [109, 227] on span "outbox_outline Atendimentos em aberto" at bounding box center [95, 237] width 164 height 30
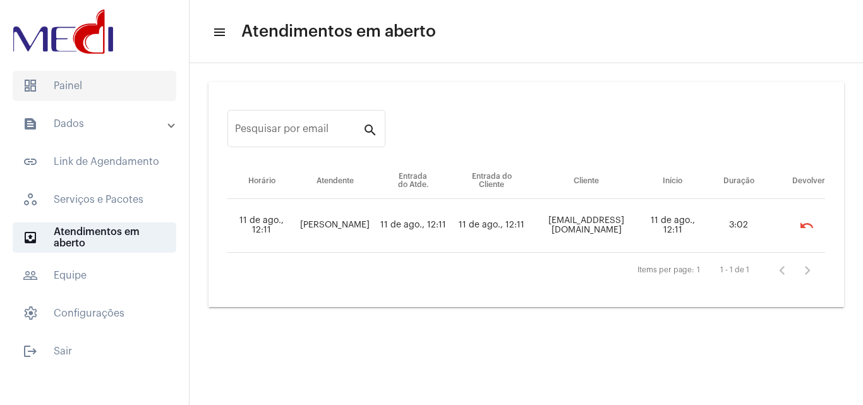
click at [117, 78] on span "dashboard Painel" at bounding box center [95, 86] width 164 height 30
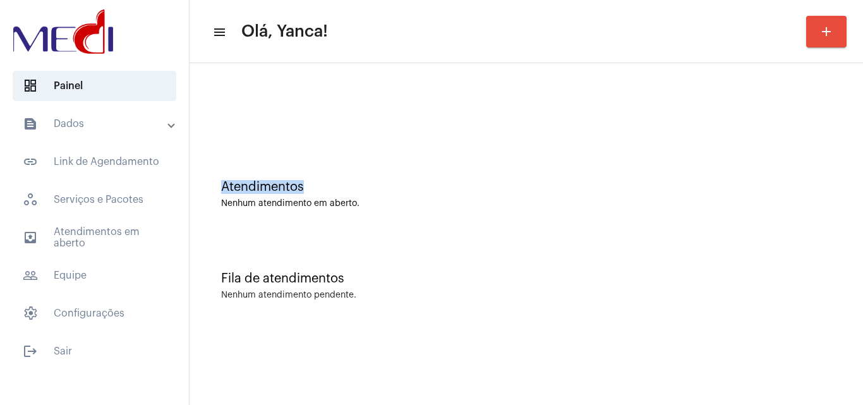
drag, startPoint x: 388, startPoint y: 163, endPoint x: 208, endPoint y: 118, distance: 186.1
click at [320, 164] on div "Atendimentos Nenhum atendimento em aberto. Fila de atendimentos Nenhum atendime…" at bounding box center [526, 197] width 661 height 256
drag, startPoint x: 93, startPoint y: 234, endPoint x: 86, endPoint y: 233, distance: 7.1
click at [92, 235] on span "outbox_outline Atendimentos em aberto" at bounding box center [95, 237] width 164 height 30
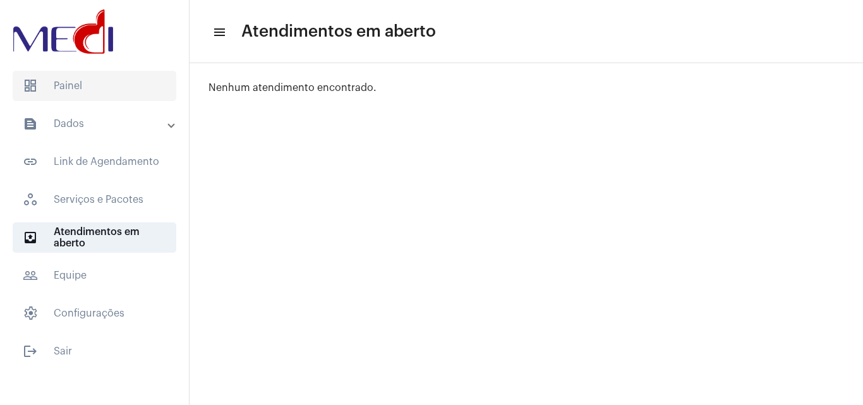
click at [87, 92] on span "dashboard Painel" at bounding box center [95, 86] width 164 height 30
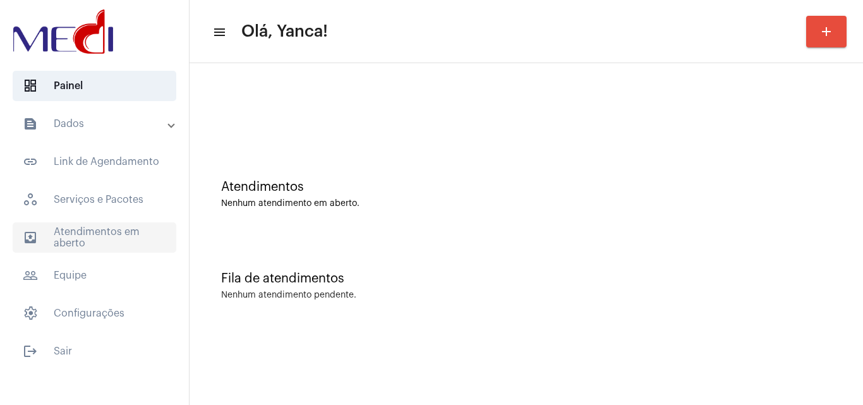
click at [96, 239] on span "outbox_outline Atendimentos em aberto" at bounding box center [95, 237] width 164 height 30
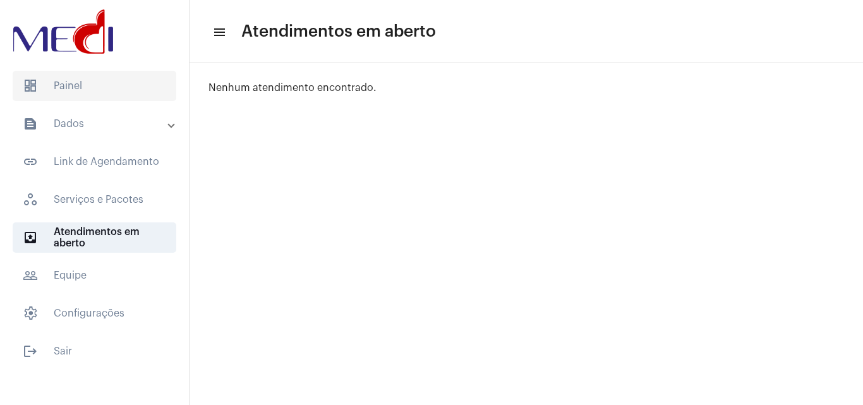
click at [78, 88] on span "dashboard Painel" at bounding box center [95, 86] width 164 height 30
